Goal: Find contact information: Find contact information

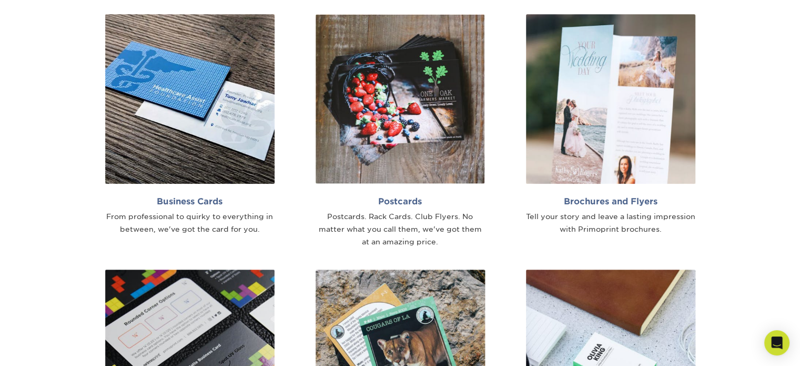
scroll to position [684, 0]
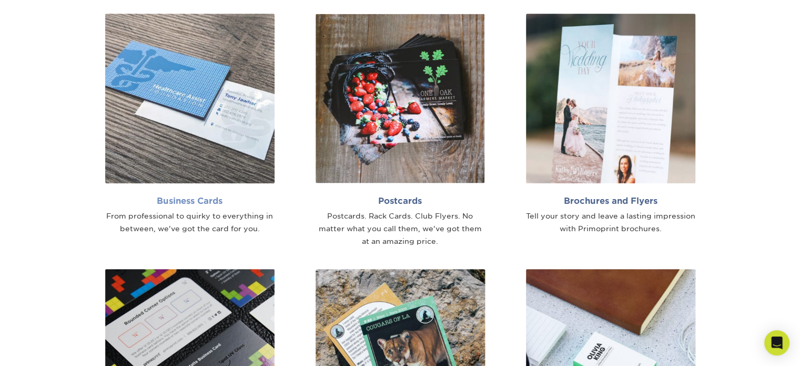
click at [217, 129] on img at bounding box center [189, 98] width 169 height 169
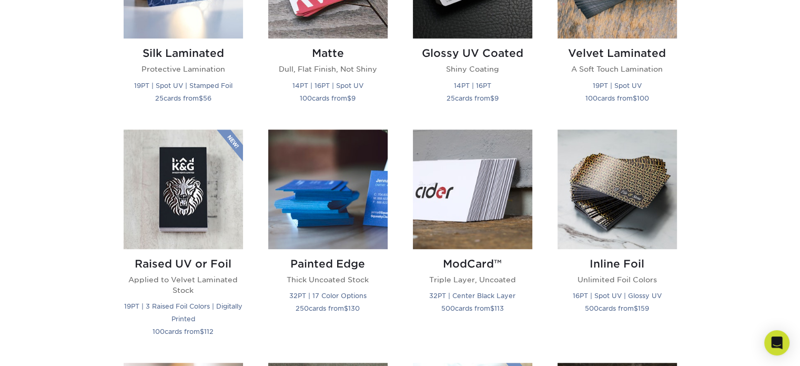
scroll to position [632, 0]
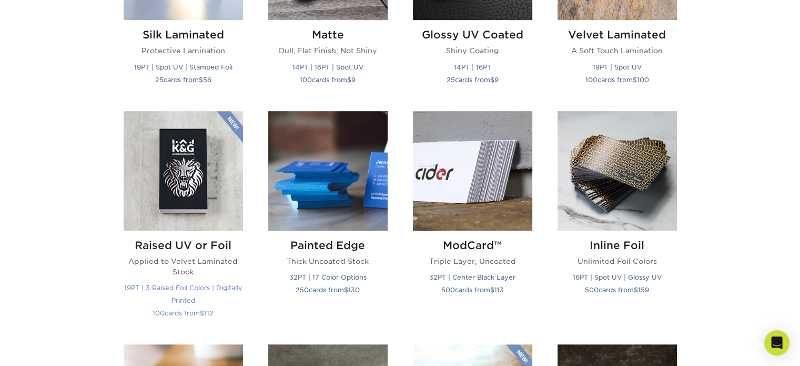
click at [193, 175] on img at bounding box center [183, 170] width 119 height 119
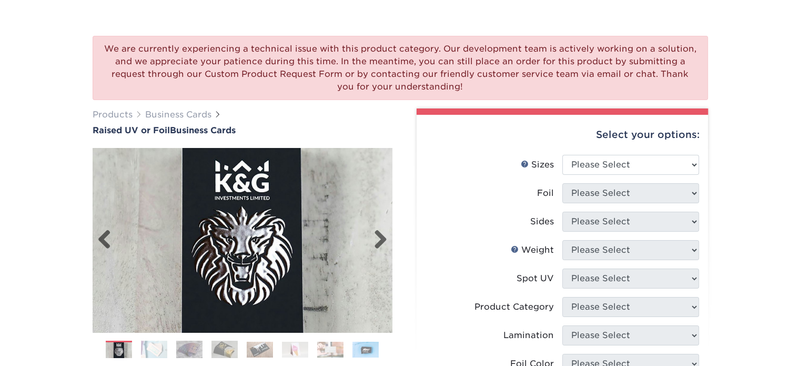
scroll to position [105, 0]
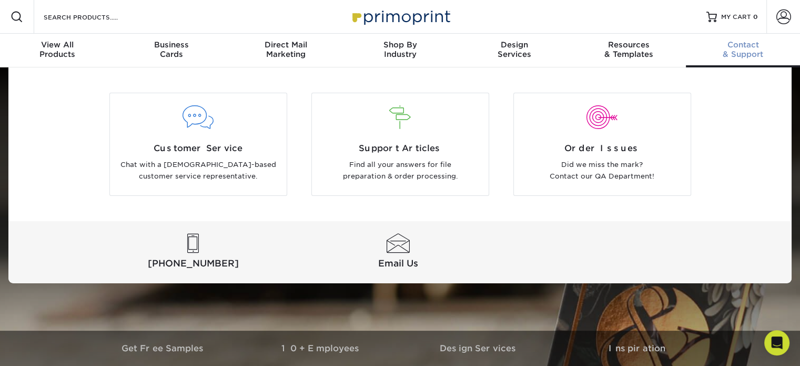
click at [734, 51] on div "Contact & Support" at bounding box center [743, 49] width 114 height 19
click at [397, 248] on div at bounding box center [398, 243] width 201 height 19
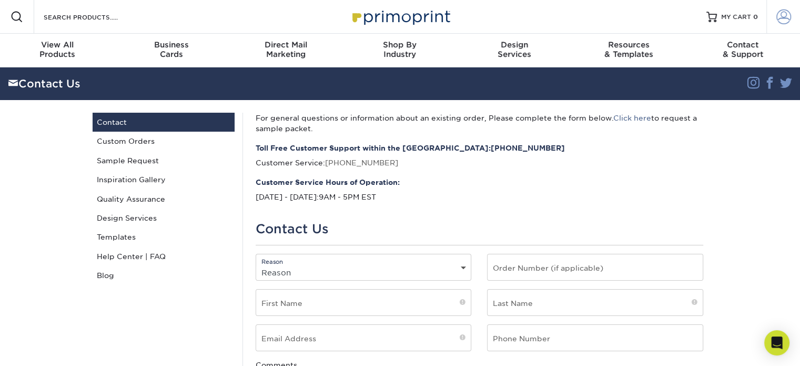
click at [784, 21] on span at bounding box center [784, 16] width 15 height 15
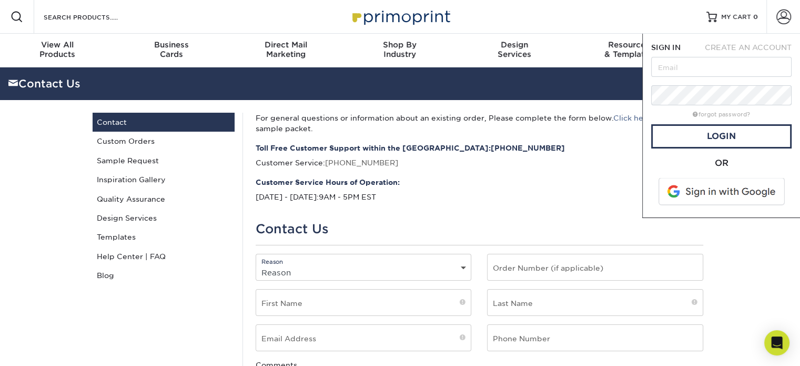
click at [514, 181] on strong "Customer Service Hours of Operation:" at bounding box center [480, 182] width 448 height 11
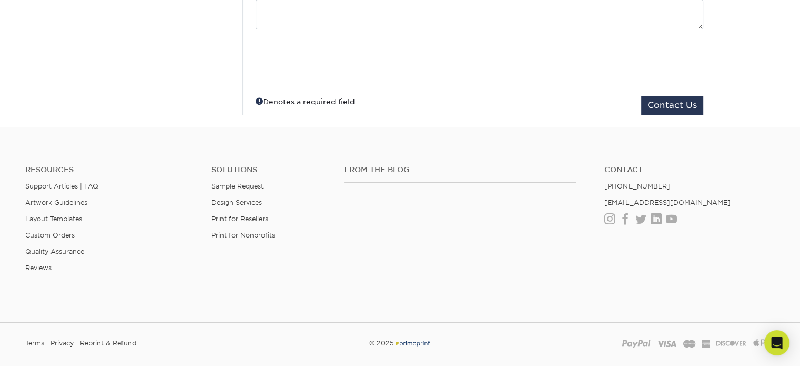
scroll to position [444, 0]
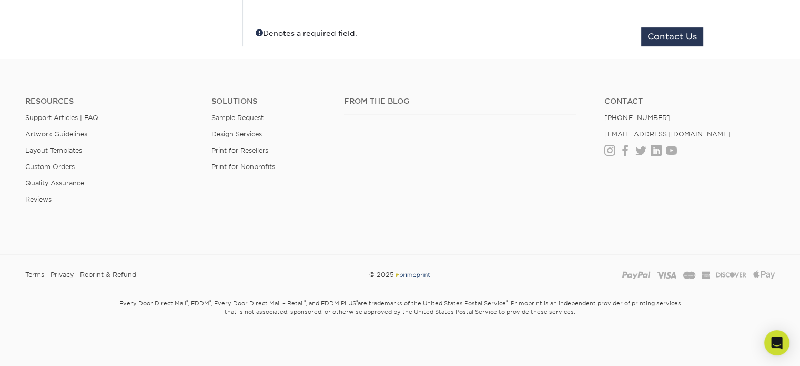
click at [412, 275] on img at bounding box center [412, 275] width 37 height 8
